Goal: Check status: Check status

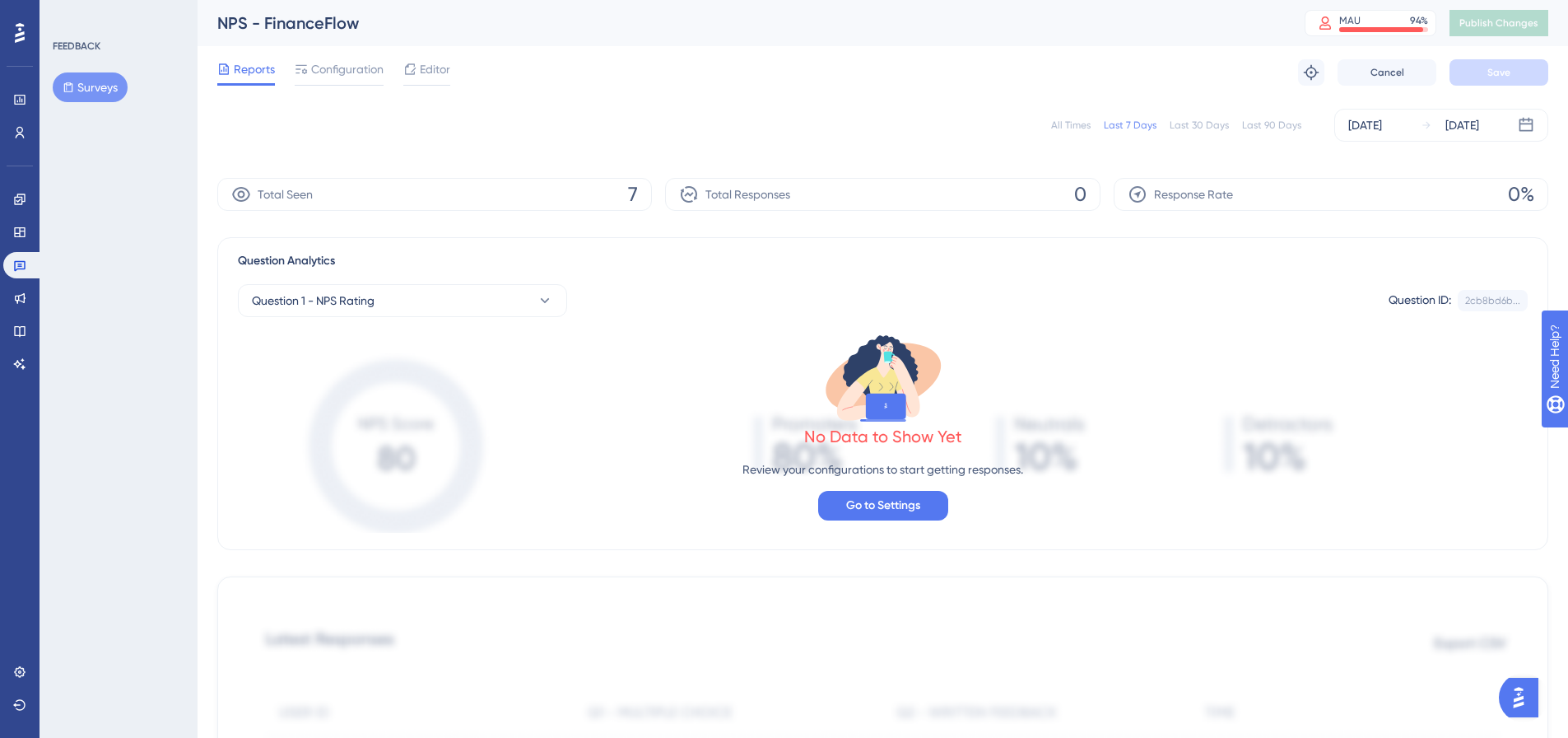
click at [64, 95] on button "Surveys" at bounding box center [89, 87] width 75 height 30
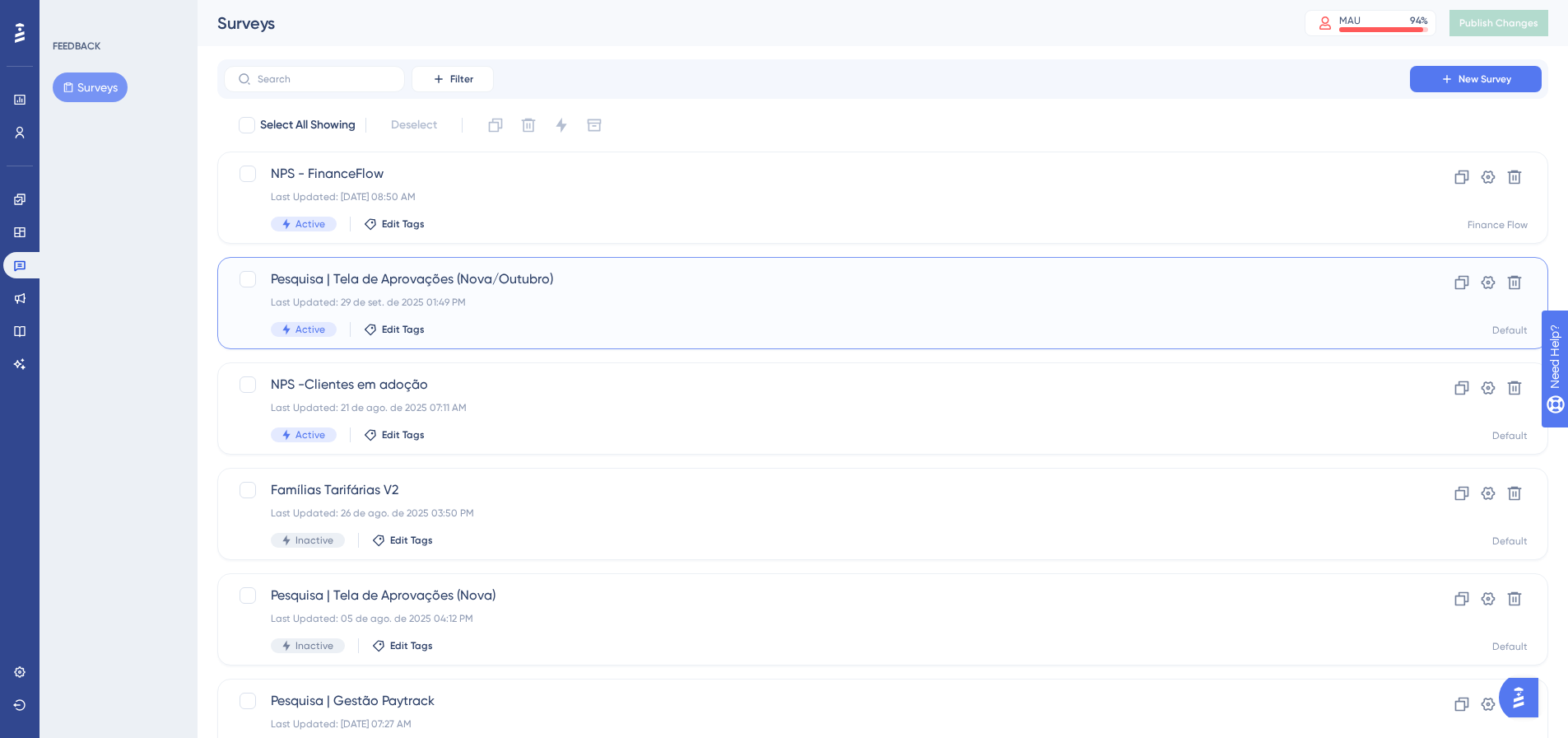
click at [341, 271] on span "Pesquisa | Tela de Aprovações (Nova/Outubro)" at bounding box center [816, 278] width 1092 height 19
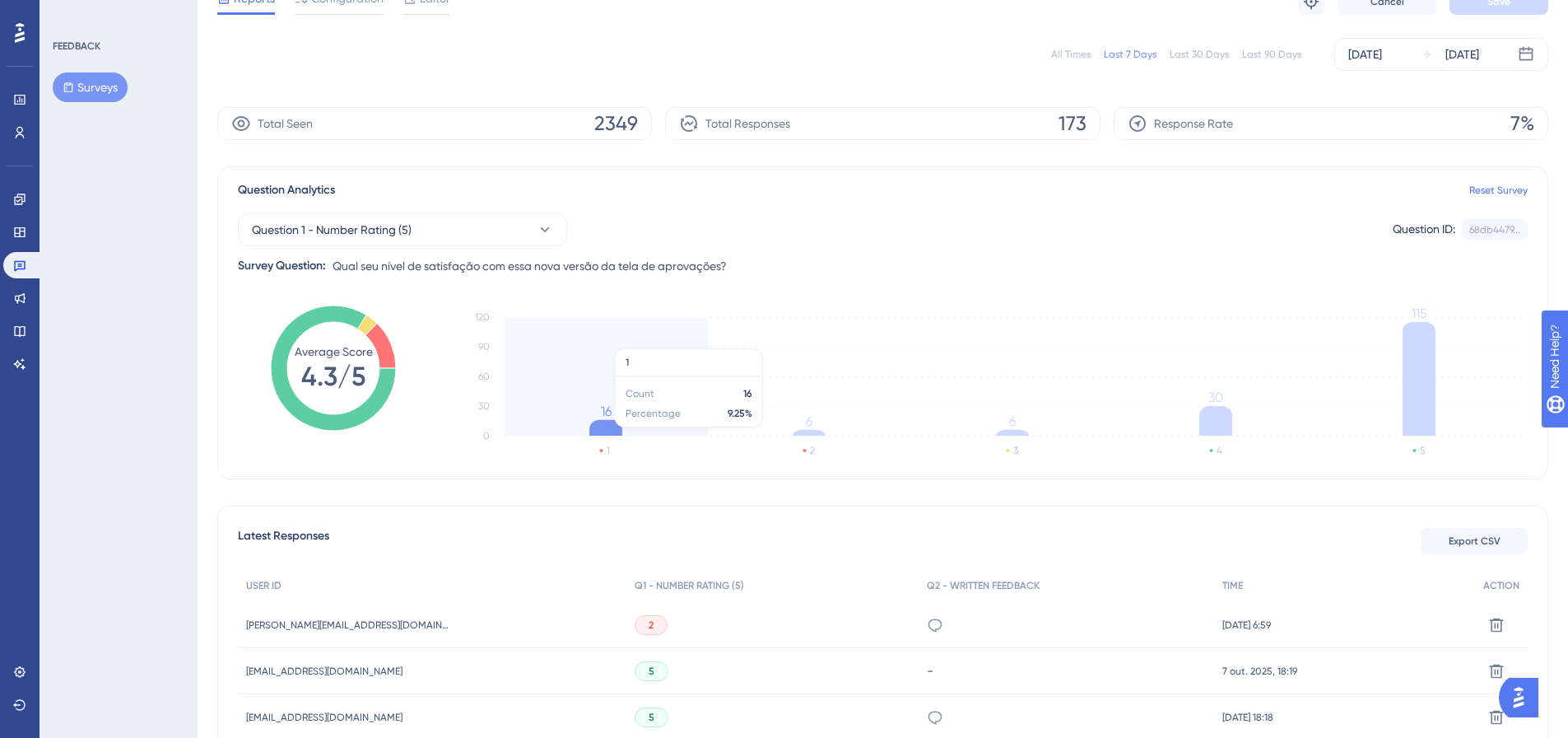
scroll to position [164, 0]
